Goal: Transaction & Acquisition: Purchase product/service

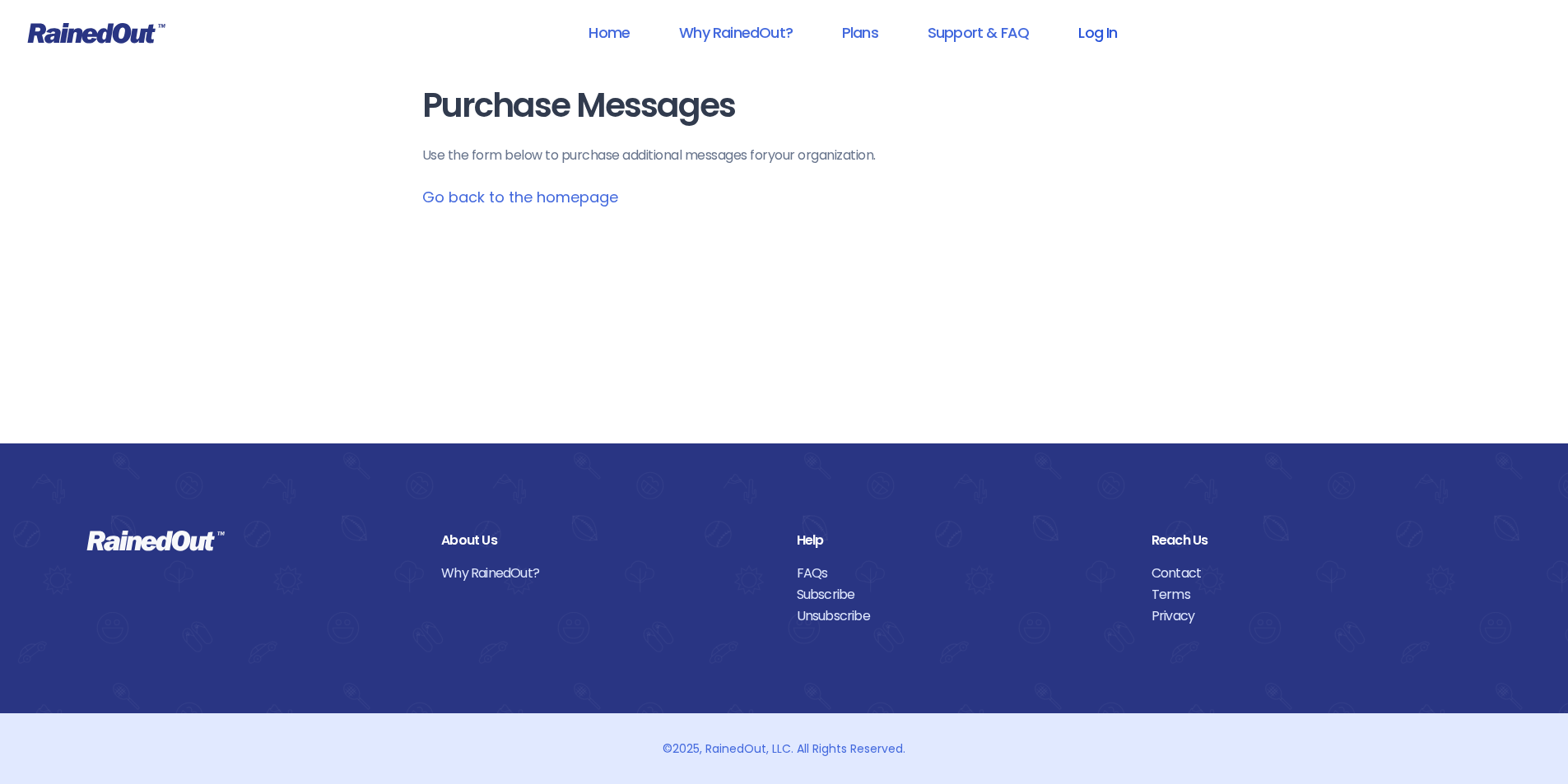
click at [1109, 30] on link "Log In" at bounding box center [1097, 32] width 82 height 37
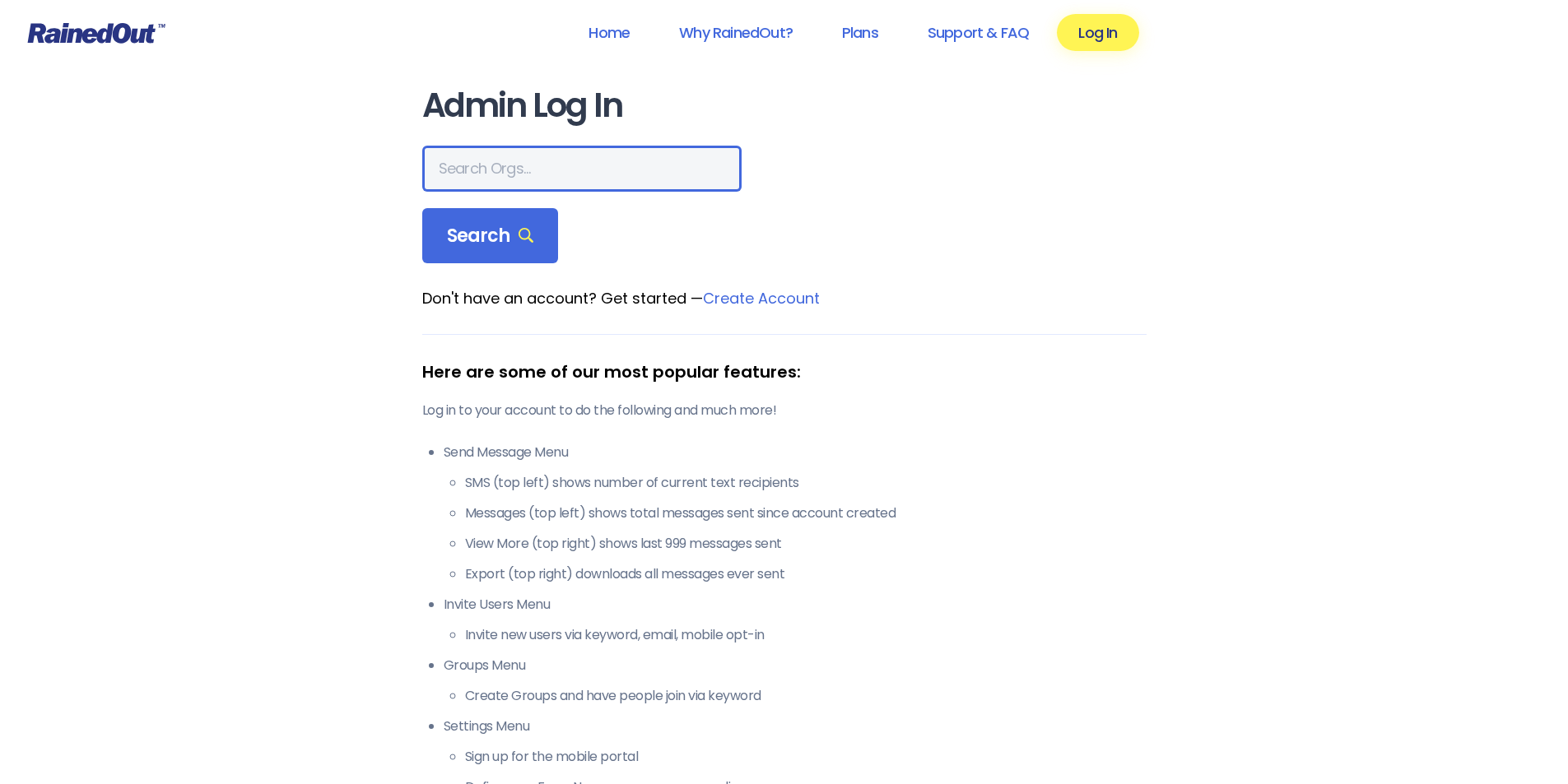
click at [591, 170] on input "text" at bounding box center [582, 168] width 319 height 46
type input "montana advanced caregivers"
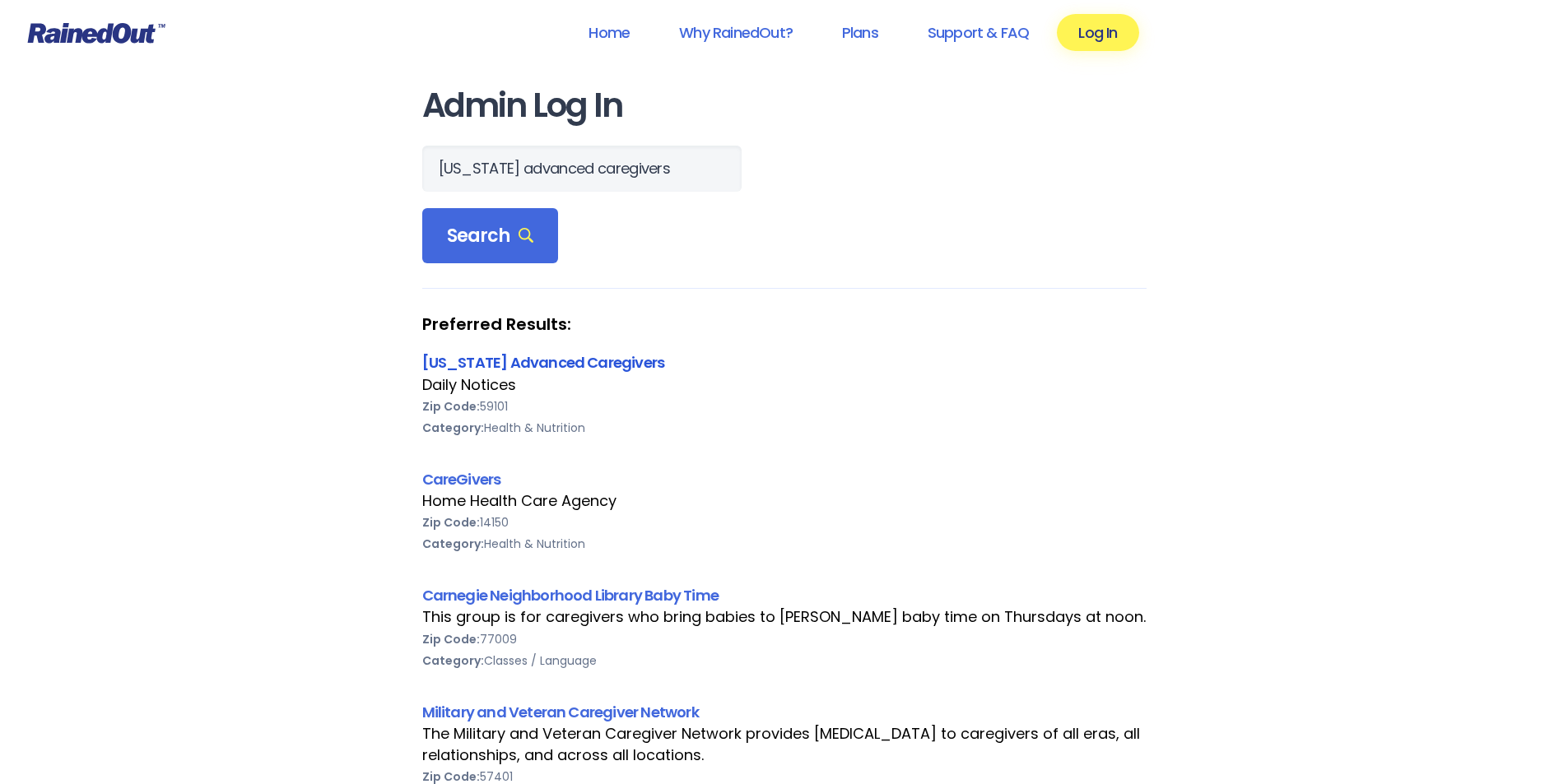
click at [565, 358] on link "[US_STATE] Advanced Caregivers" at bounding box center [543, 362] width 243 height 21
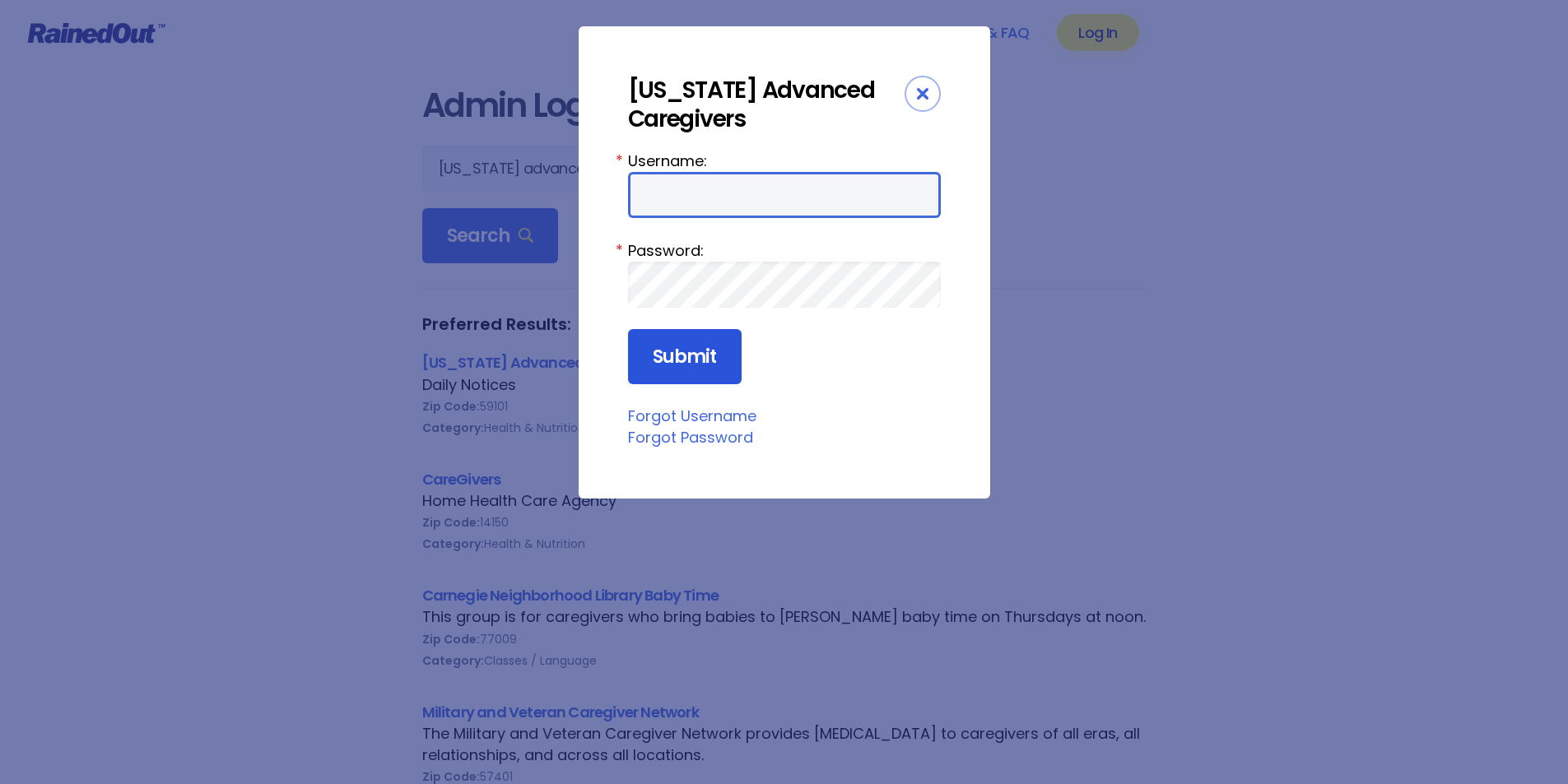
type input "MAC0420"
click at [708, 357] on input "Submit" at bounding box center [685, 357] width 114 height 56
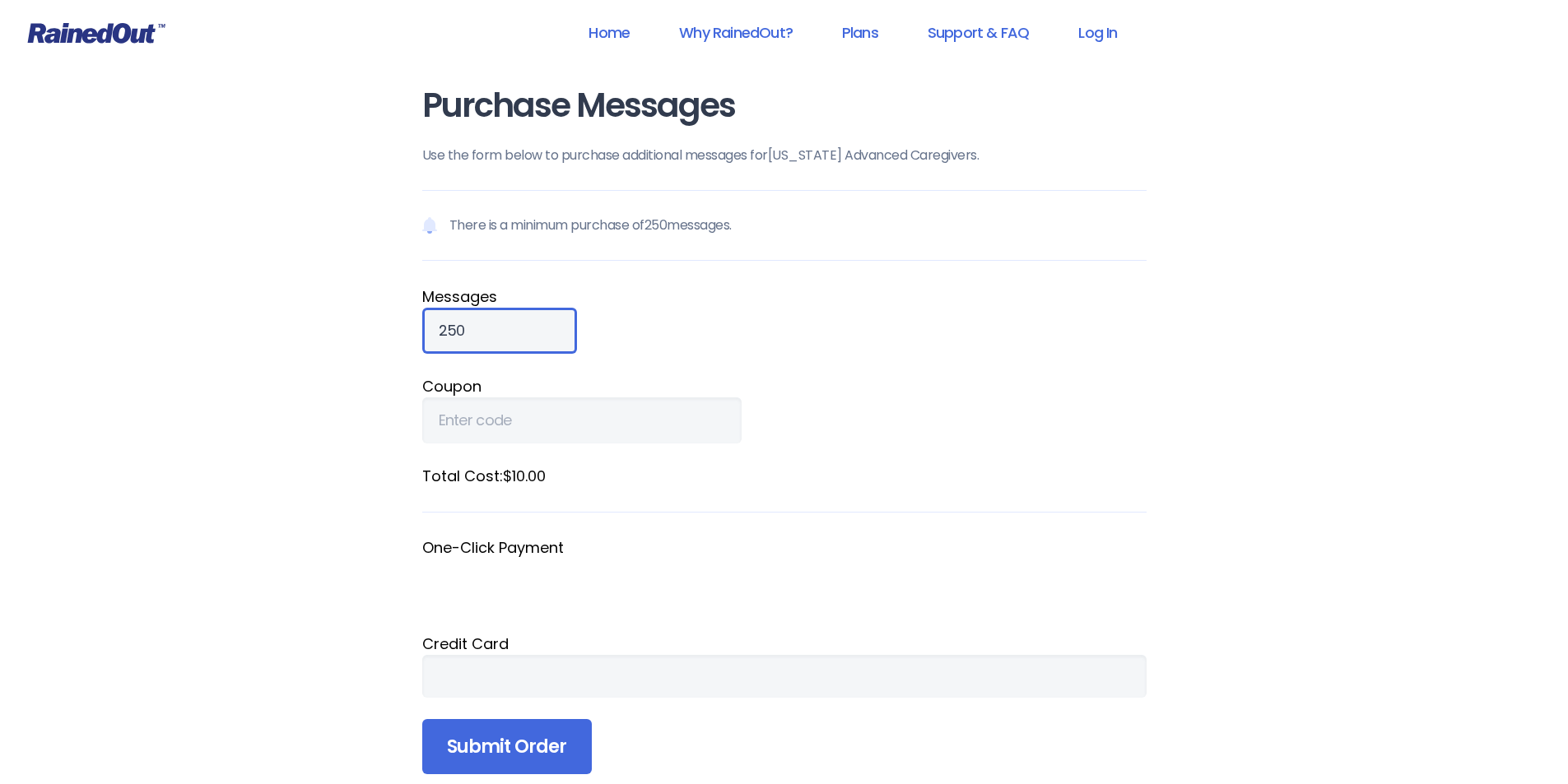
drag, startPoint x: 499, startPoint y: 340, endPoint x: 401, endPoint y: 345, distance: 98.1
click at [401, 345] on div "Purchase Messages Use the form below to purchase additional messages for [US_ST…" at bounding box center [784, 454] width 790 height 909
type input "810"
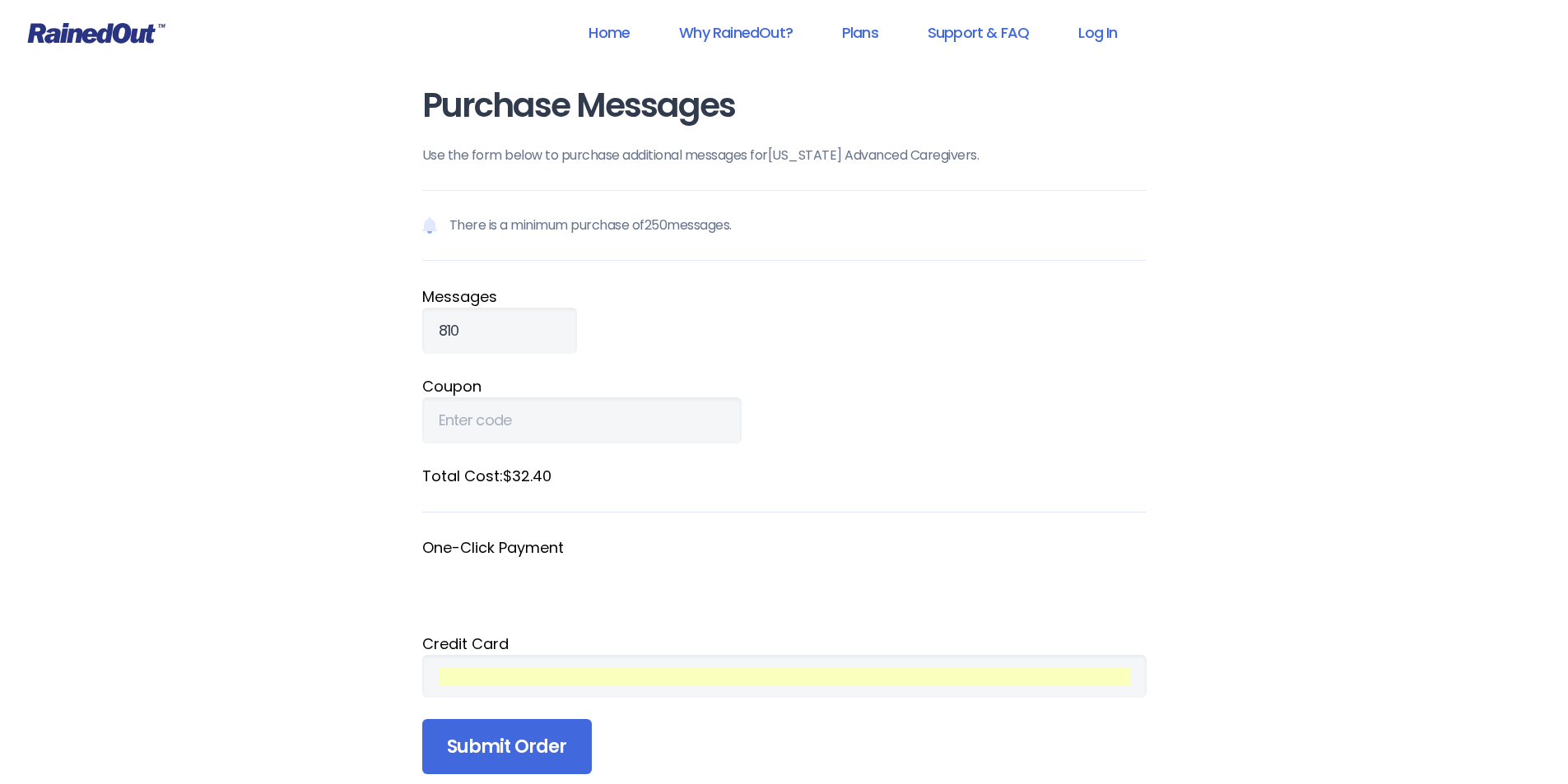
click at [1150, 633] on div "Purchase Messages Use the form below to purchase additional messages for [US_ST…" at bounding box center [784, 454] width 790 height 909
click at [478, 748] on input "Submit Order" at bounding box center [506, 747] width 169 height 56
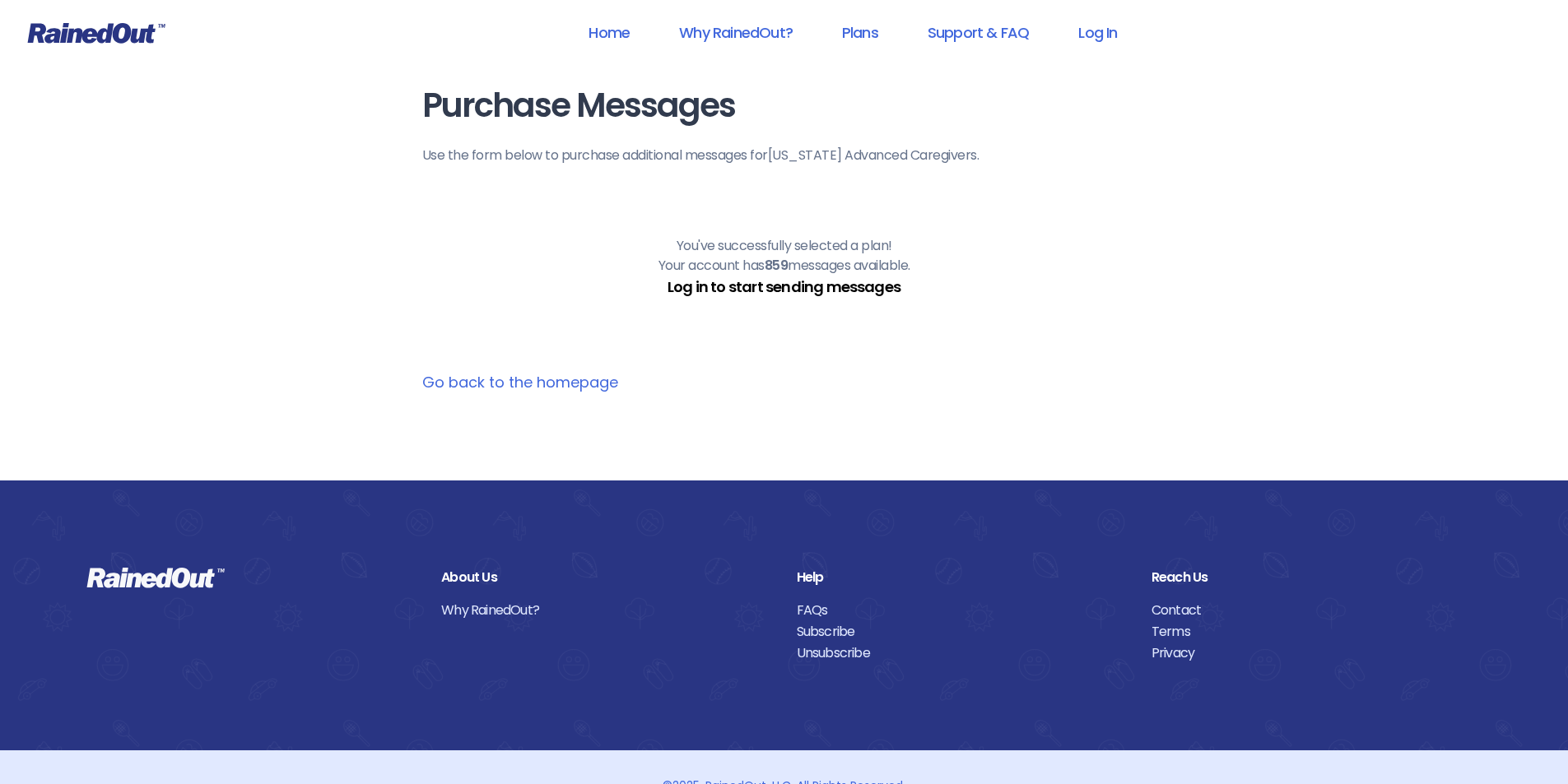
click at [837, 285] on link "Log in to start sending messages" at bounding box center [784, 287] width 233 height 21
